Goal: Task Accomplishment & Management: Manage account settings

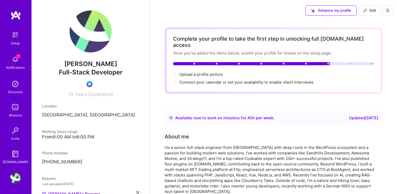
click at [245, 133] on div "About me" at bounding box center [270, 137] width 210 height 8
click at [12, 65] on div "Notifications" at bounding box center [15, 68] width 19 height 6
click at [15, 32] on img at bounding box center [15, 34] width 11 height 11
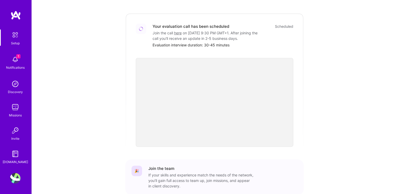
scroll to position [181, 0]
